Goal: Task Accomplishment & Management: Use online tool/utility

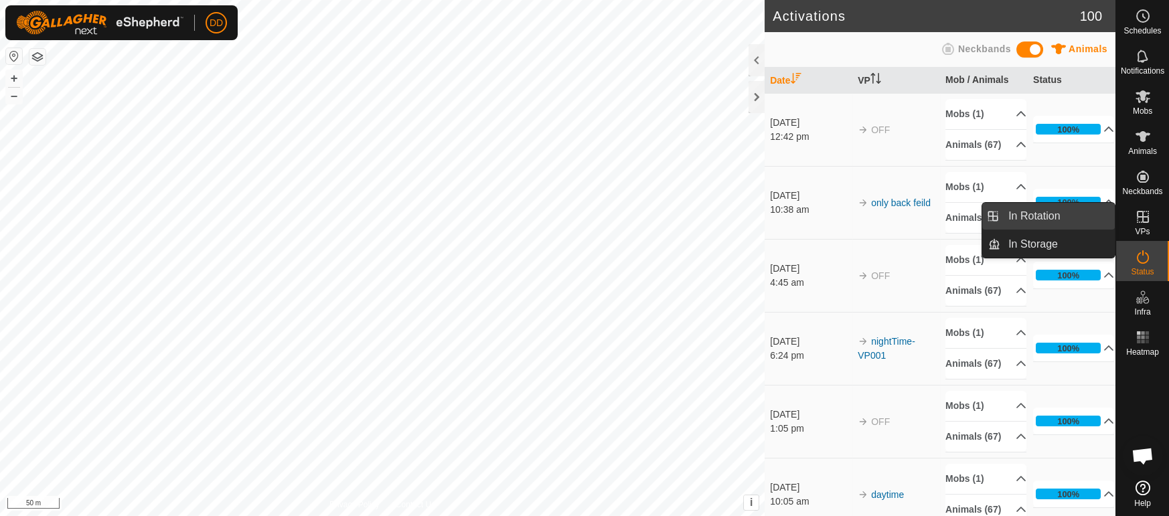
click at [1038, 216] on link "In Rotation" at bounding box center [1057, 216] width 114 height 27
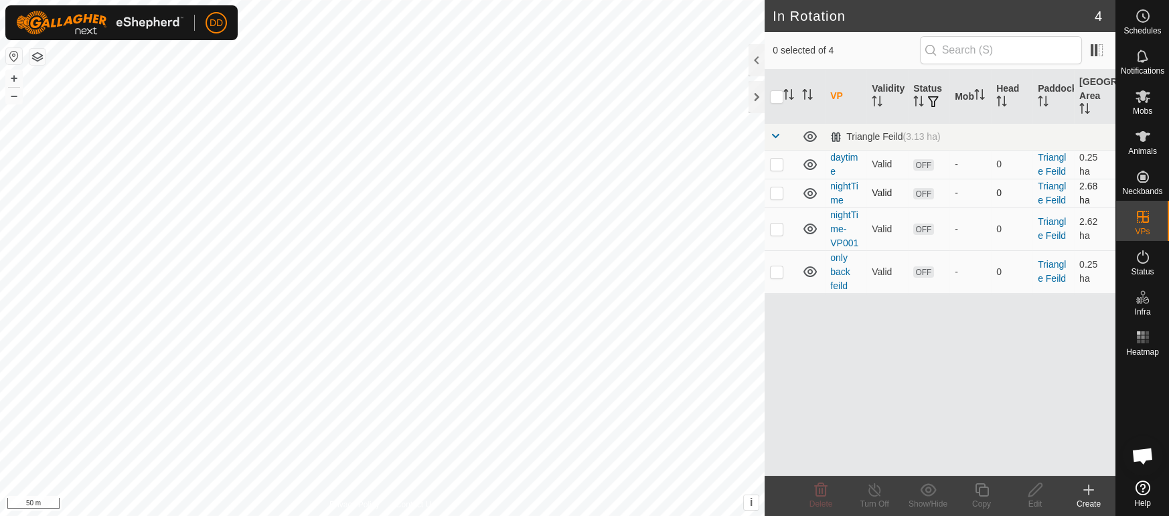
click at [777, 193] on p-checkbox at bounding box center [776, 192] width 13 height 11
click at [826, 492] on icon at bounding box center [821, 490] width 16 height 16
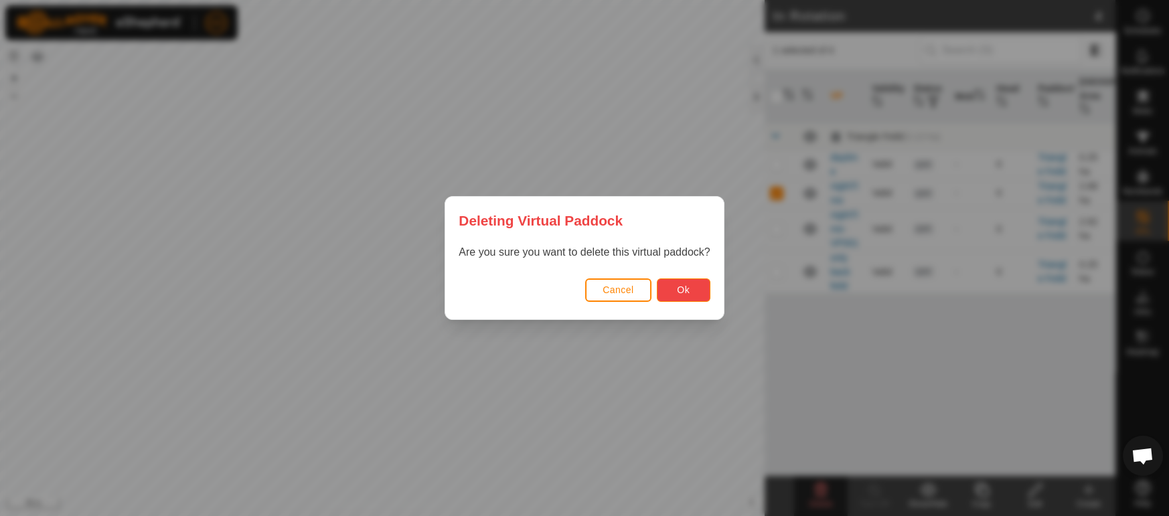
click at [688, 295] on button "Ok" at bounding box center [684, 290] width 54 height 23
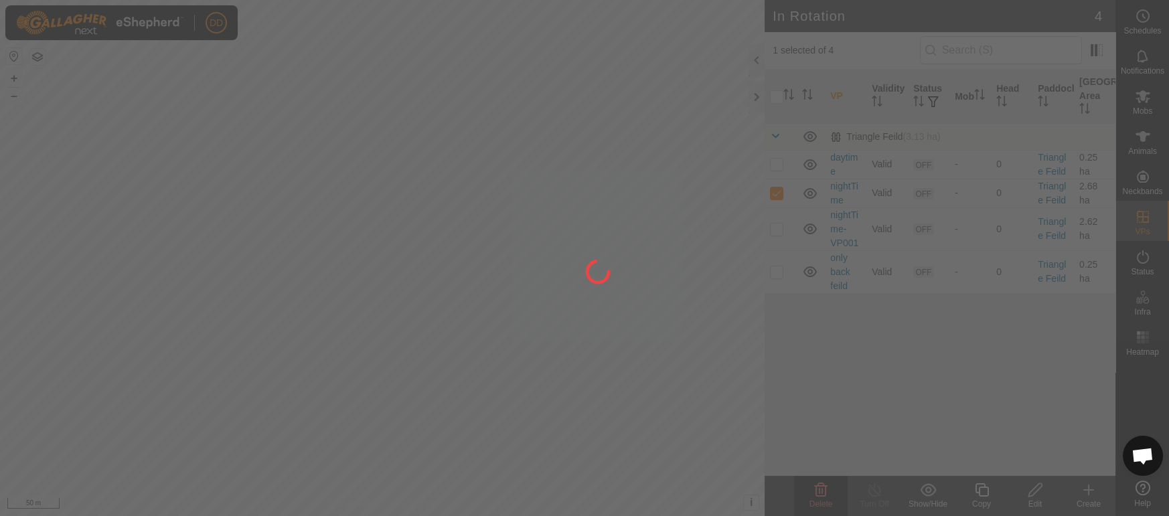
checkbox input "false"
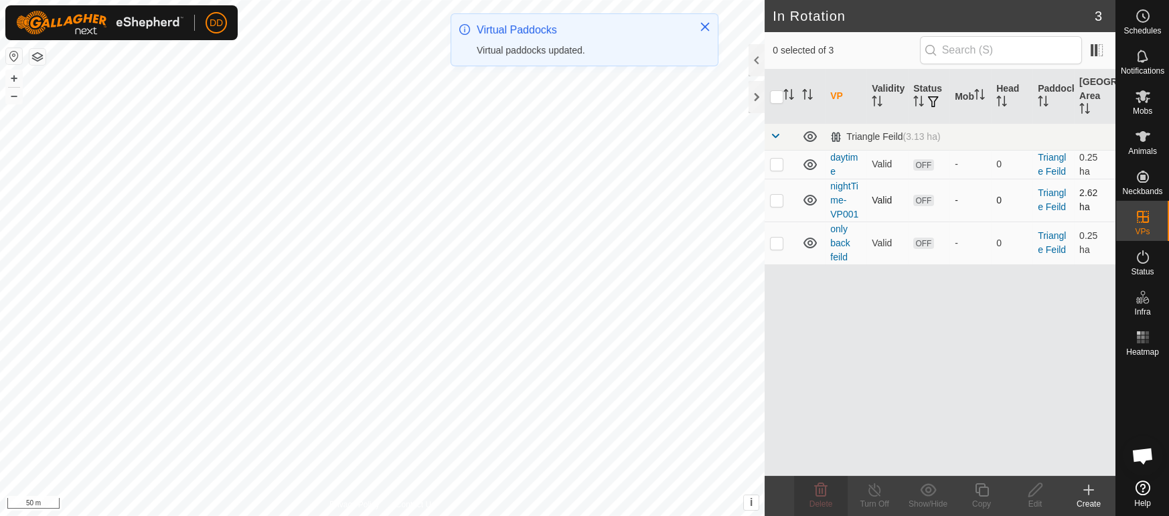
click at [775, 201] on p-checkbox at bounding box center [776, 200] width 13 height 11
checkbox input "true"
click at [1036, 491] on icon at bounding box center [1034, 489] width 13 height 13
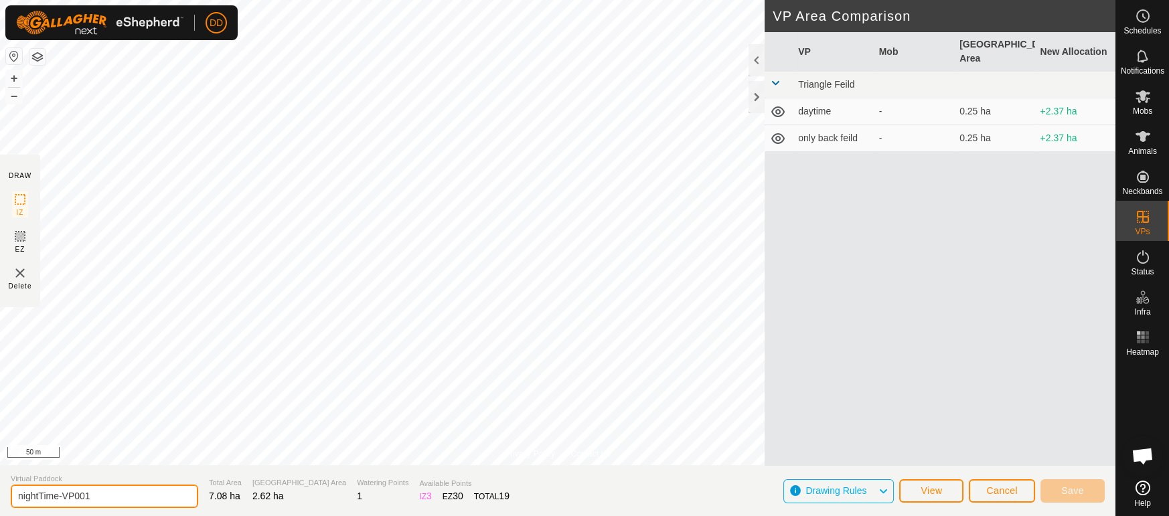
drag, startPoint x: 62, startPoint y: 495, endPoint x: 119, endPoint y: 504, distance: 56.9
click at [119, 504] on input "nightTime-VP001" at bounding box center [104, 496] width 187 height 23
type input "nightTime"
click at [1087, 488] on button "Save" at bounding box center [1072, 490] width 64 height 23
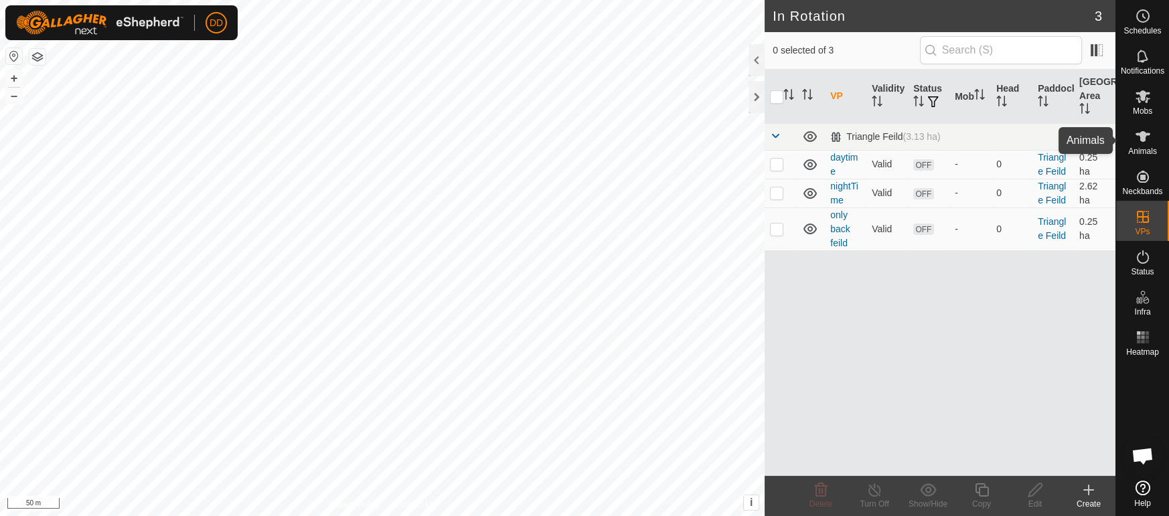
click at [1152, 148] on span "Animals" at bounding box center [1142, 151] width 29 height 8
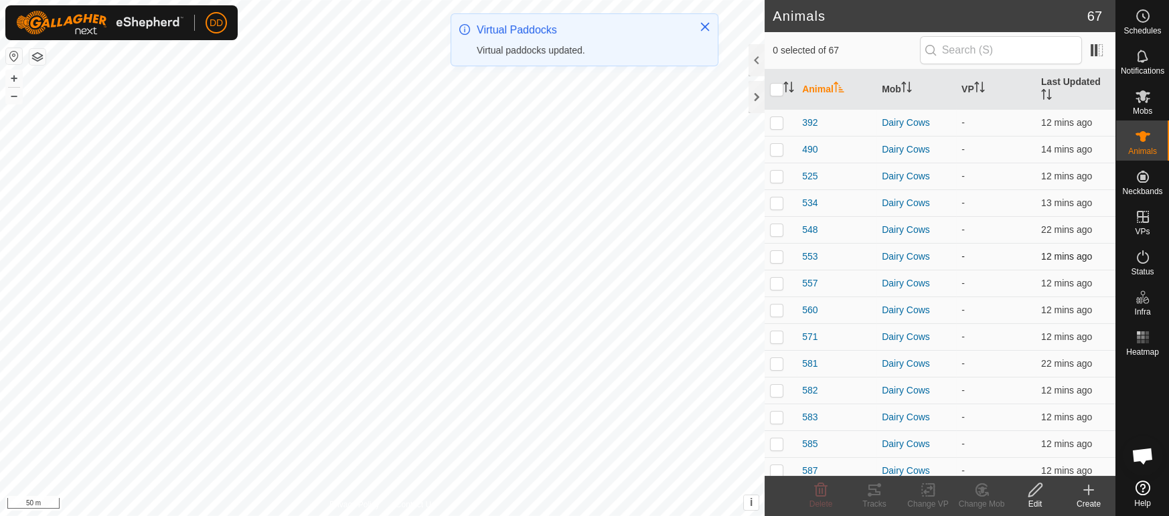
click at [773, 251] on p-checkbox at bounding box center [776, 256] width 13 height 11
click at [881, 501] on div "Tracks" at bounding box center [875, 504] width 54 height 12
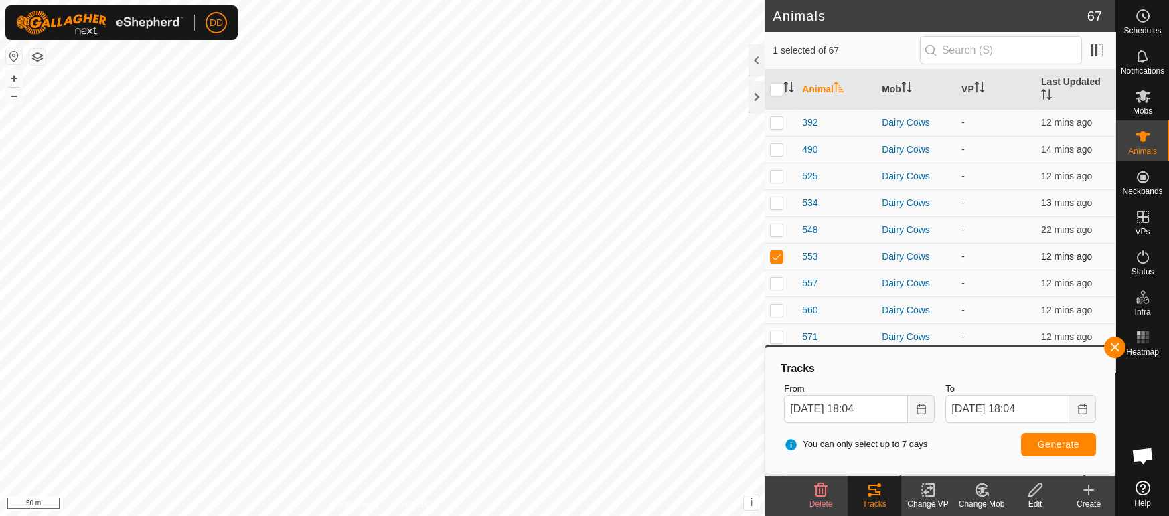
click at [773, 251] on p-checkbox at bounding box center [776, 256] width 13 height 11
checkbox input "false"
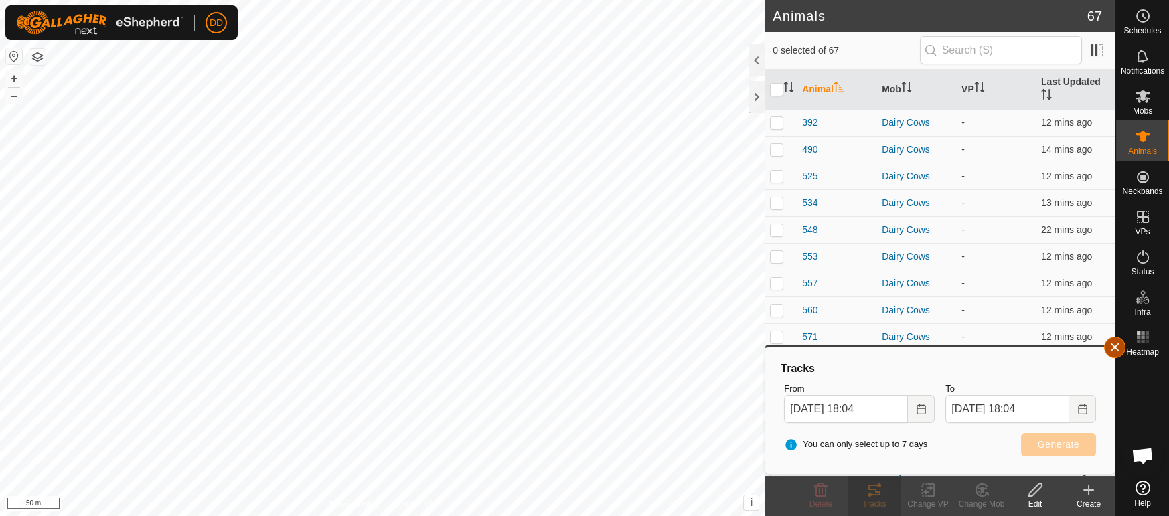
click at [1116, 354] on button "button" at bounding box center [1114, 347] width 21 height 21
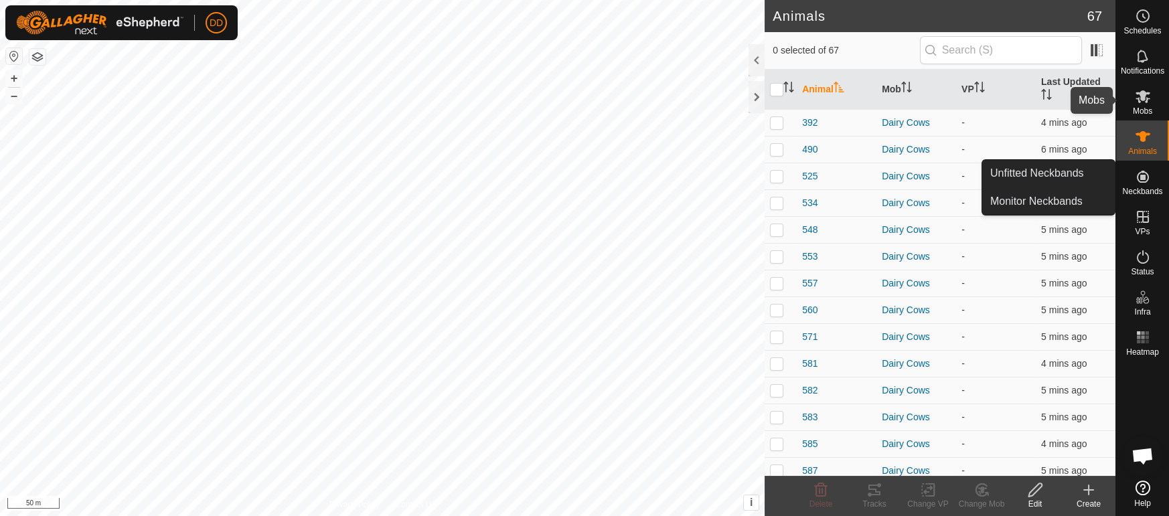
click at [1149, 109] on span "Mobs" at bounding box center [1142, 111] width 19 height 8
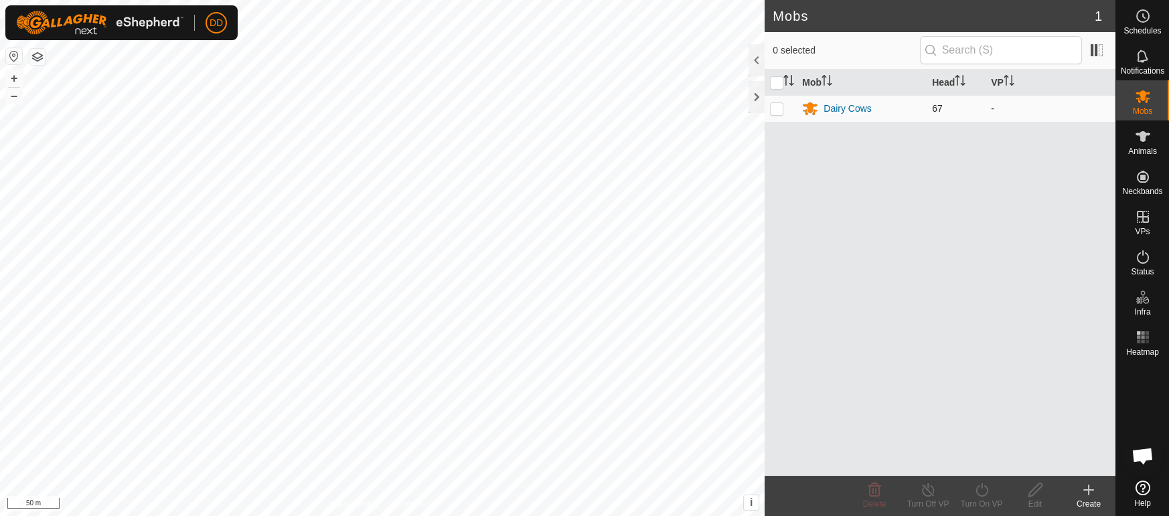
click at [773, 110] on p-checkbox at bounding box center [776, 108] width 13 height 11
checkbox input "true"
click at [982, 499] on div "Turn On VP" at bounding box center [982, 504] width 54 height 12
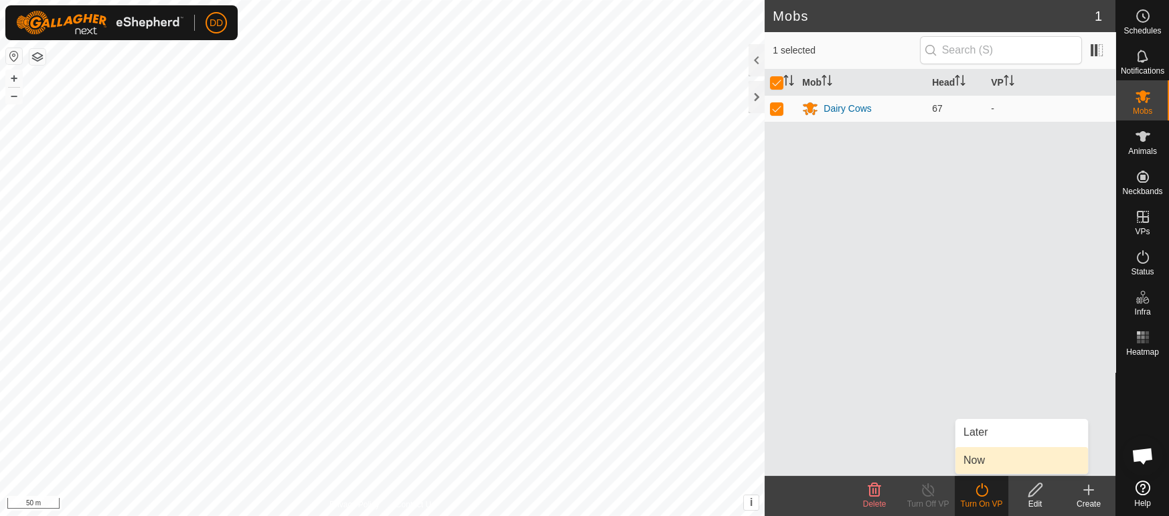
click at [970, 459] on link "Now" at bounding box center [1021, 460] width 133 height 27
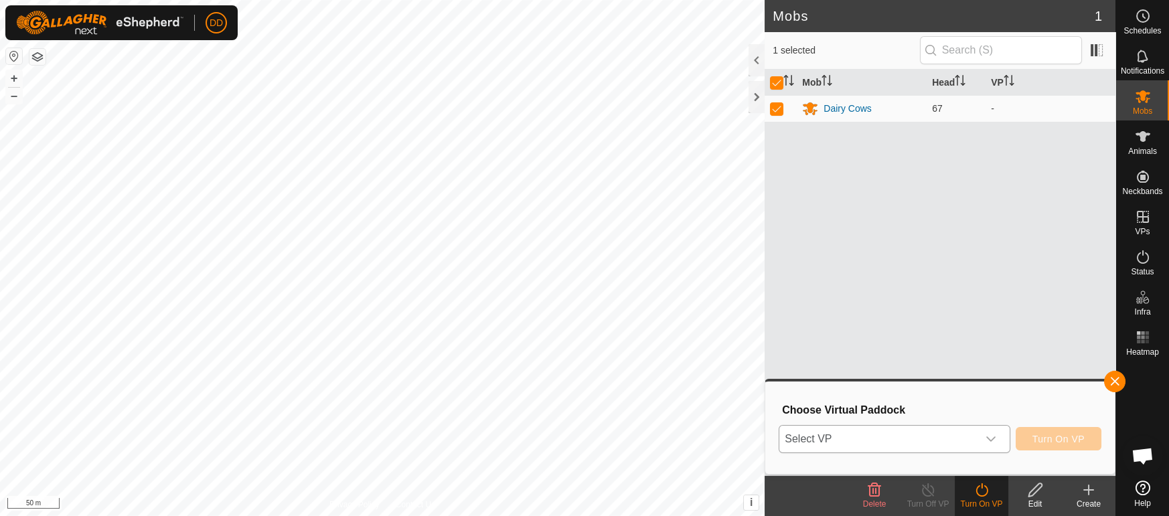
click at [839, 434] on span "Select VP" at bounding box center [878, 439] width 198 height 27
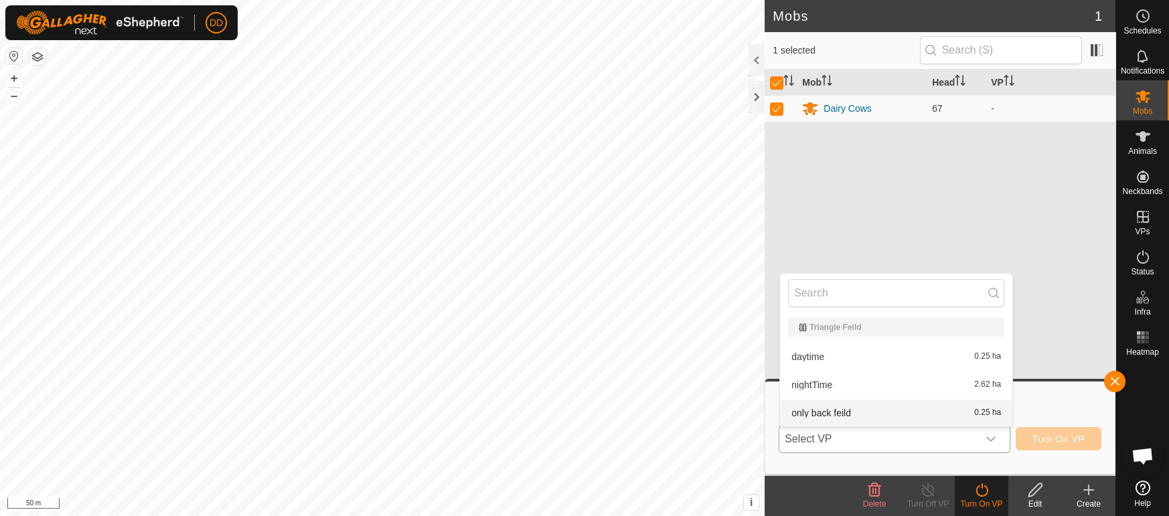
click at [830, 412] on li "only back feild 0.25 ha" at bounding box center [896, 413] width 232 height 27
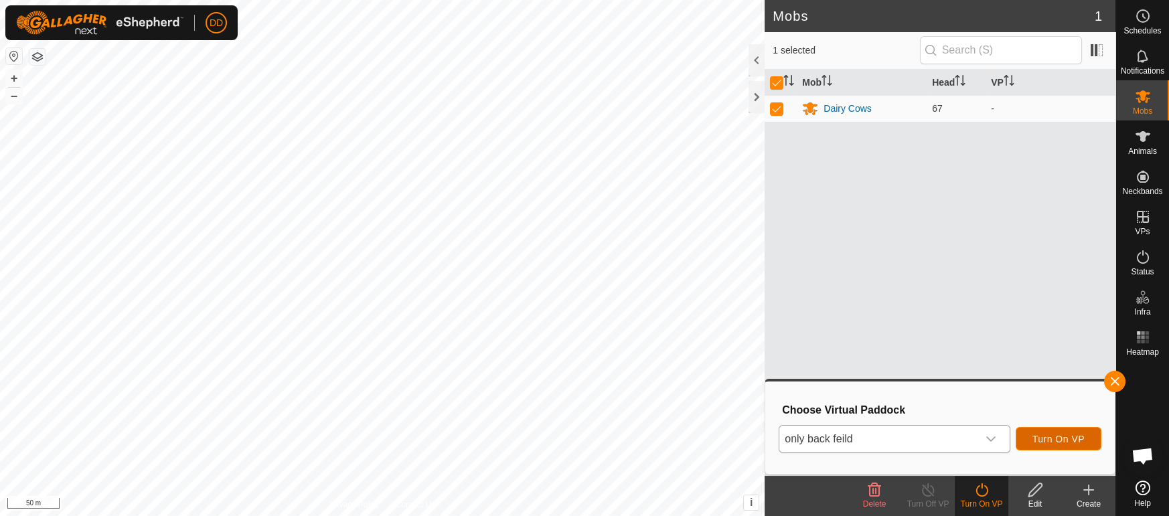
click at [1077, 445] on button "Turn On VP" at bounding box center [1059, 438] width 86 height 23
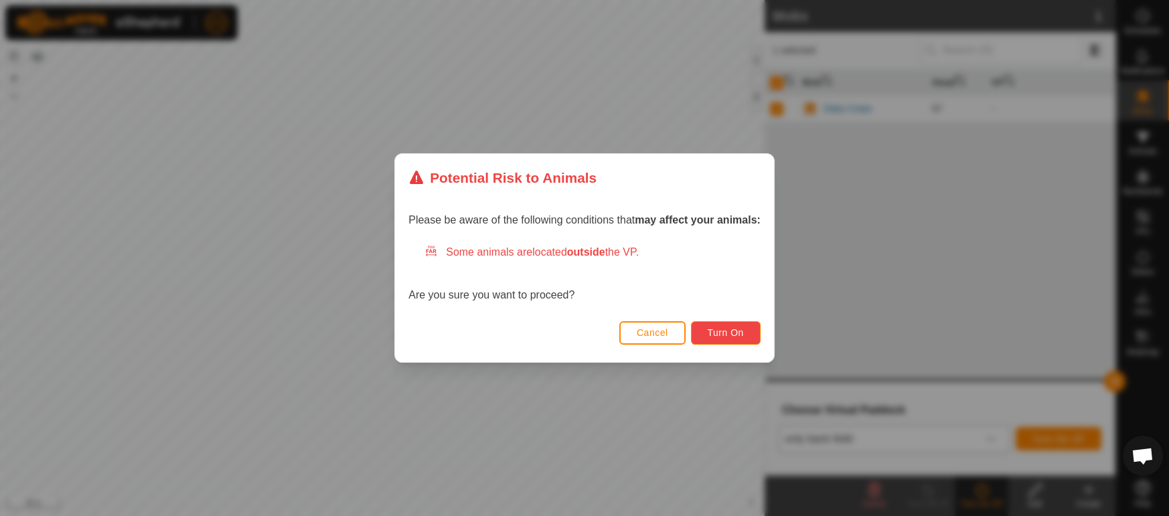
click at [724, 334] on span "Turn On" at bounding box center [726, 332] width 36 height 11
